Goal: Task Accomplishment & Management: Manage account settings

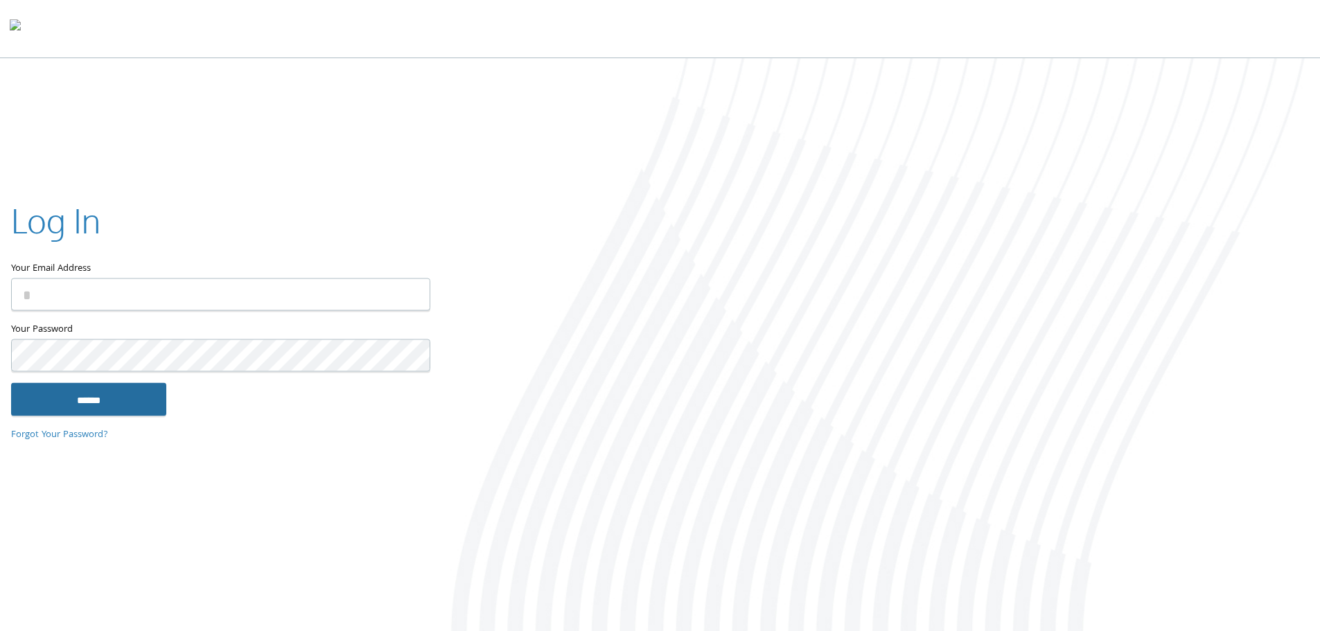
type input "**********"
click at [66, 398] on input "******" at bounding box center [88, 399] width 155 height 33
type input "**********"
click at [54, 392] on input "******" at bounding box center [88, 399] width 155 height 33
